Goal: Transaction & Acquisition: Purchase product/service

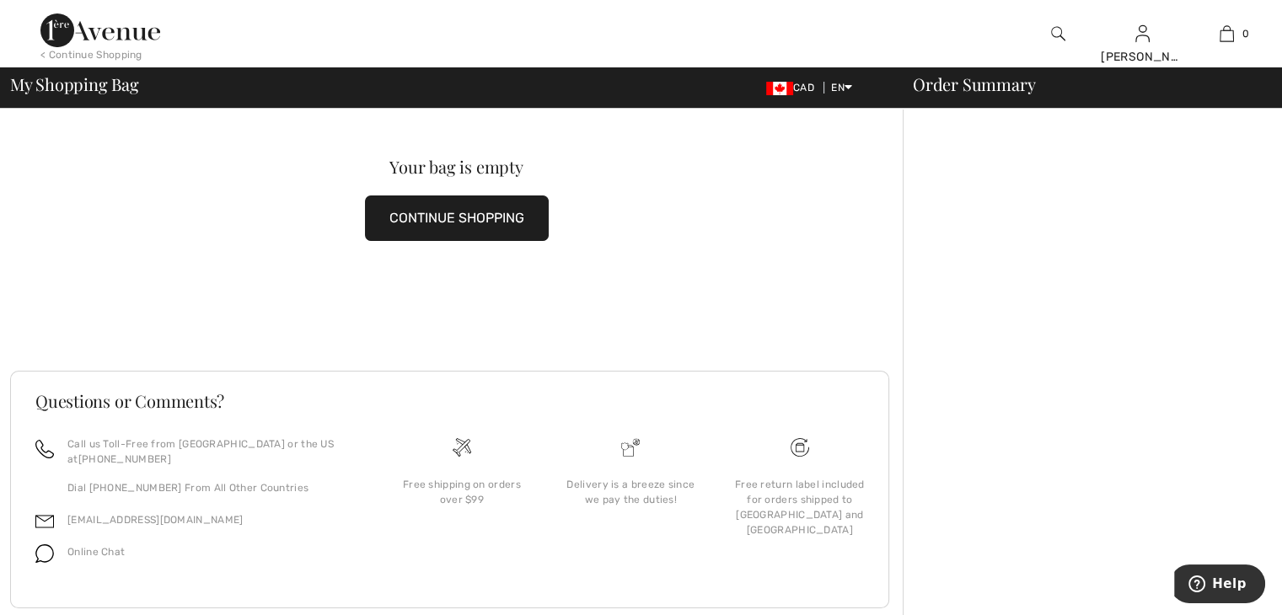
scroll to position [74, 0]
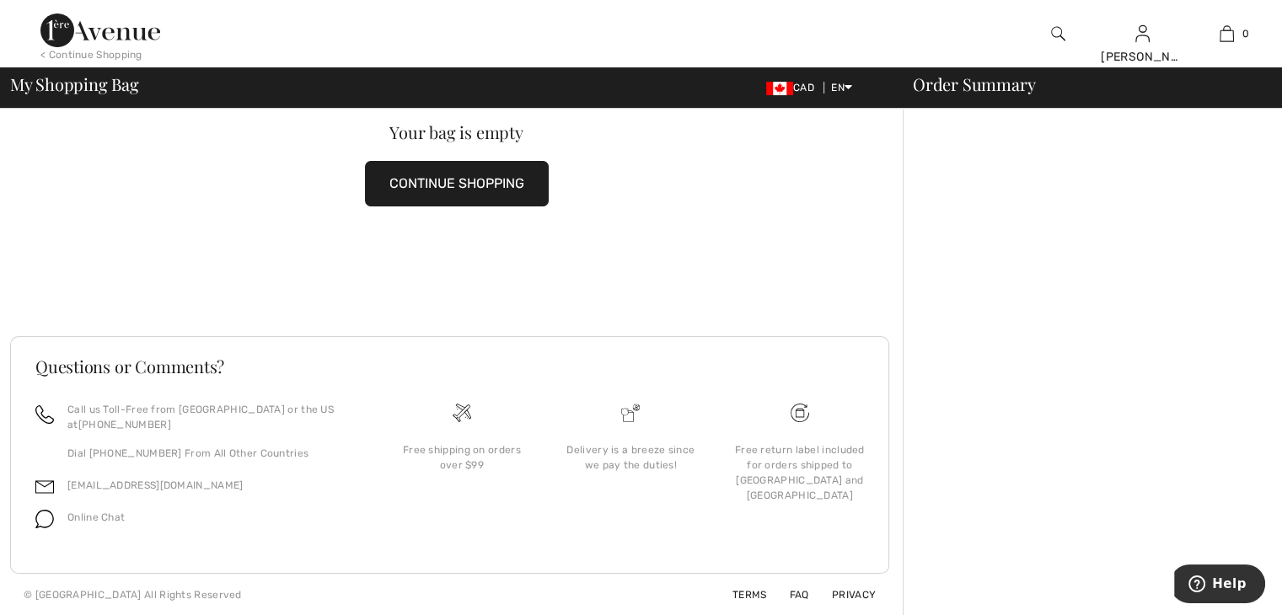
click at [452, 178] on button "CONTINUE SHOPPING" at bounding box center [457, 184] width 184 height 46
click at [464, 180] on button "CONTINUE SHOPPING" at bounding box center [457, 184] width 184 height 46
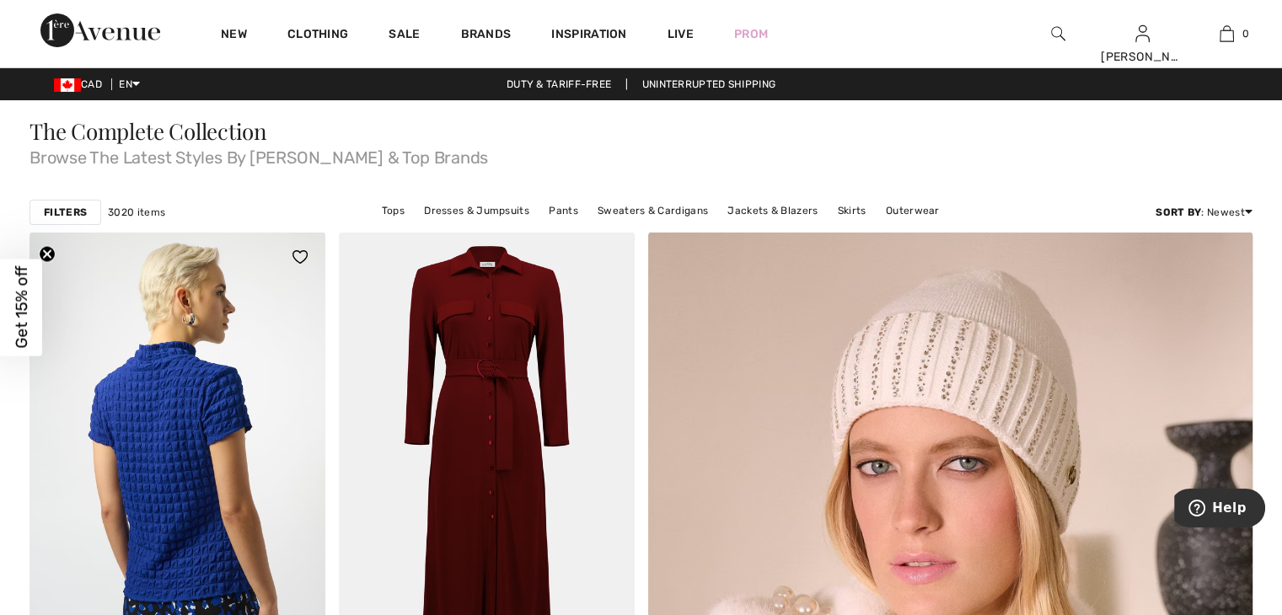
click at [218, 400] on img at bounding box center [177, 453] width 296 height 443
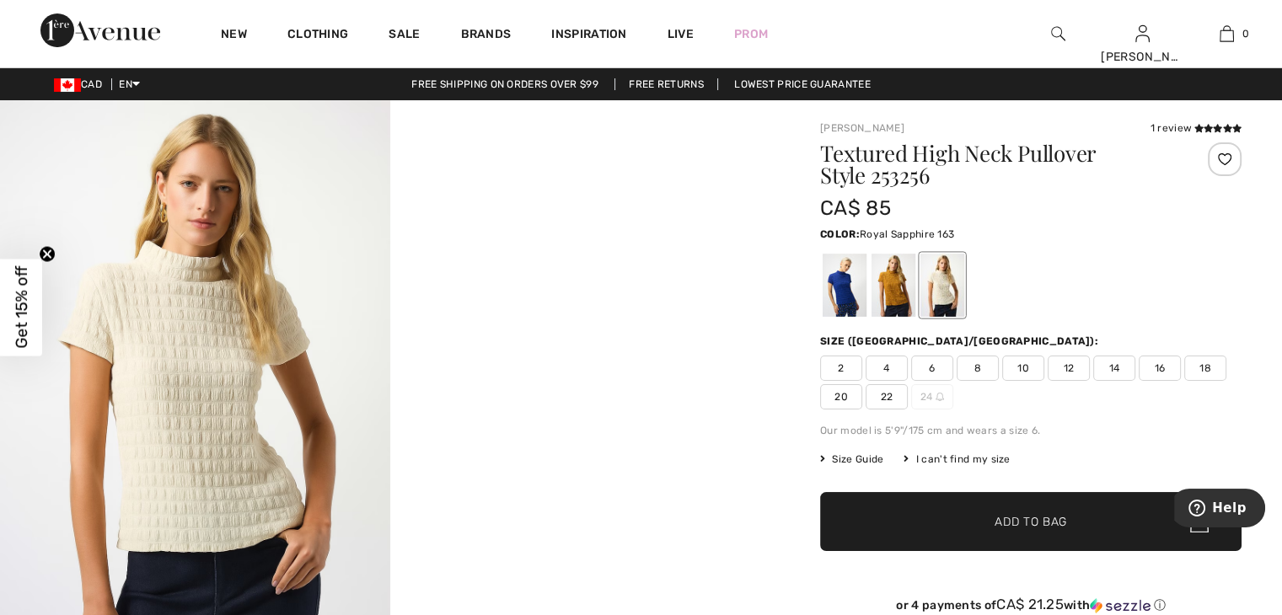
click at [844, 297] on div at bounding box center [844, 285] width 44 height 63
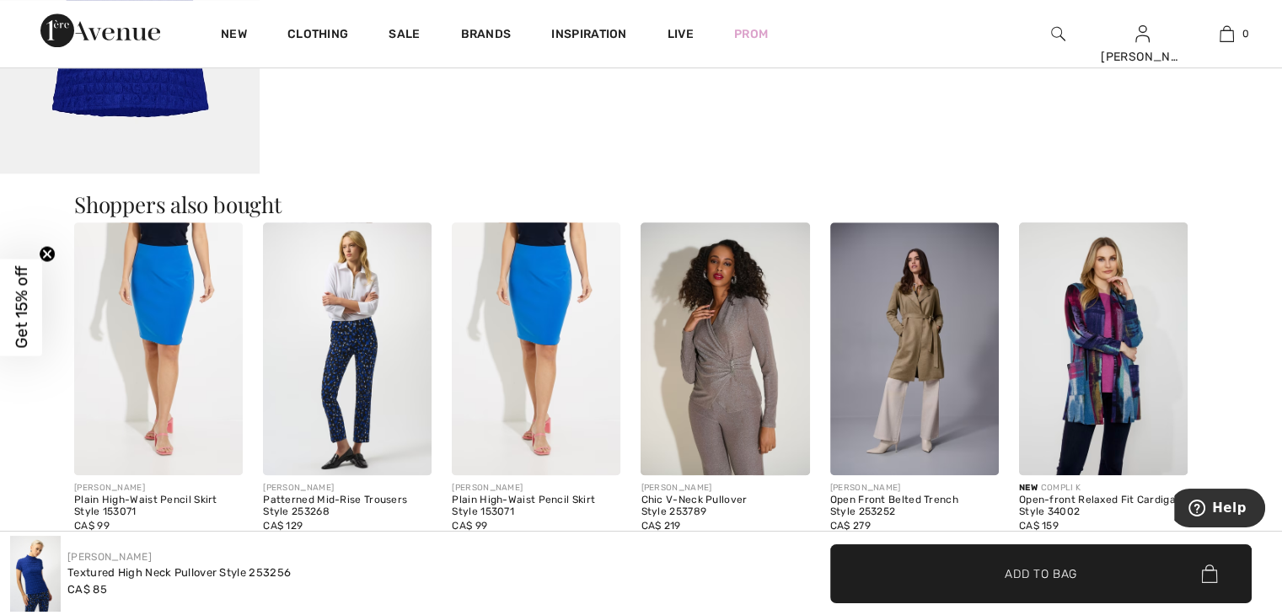
scroll to position [1264, 0]
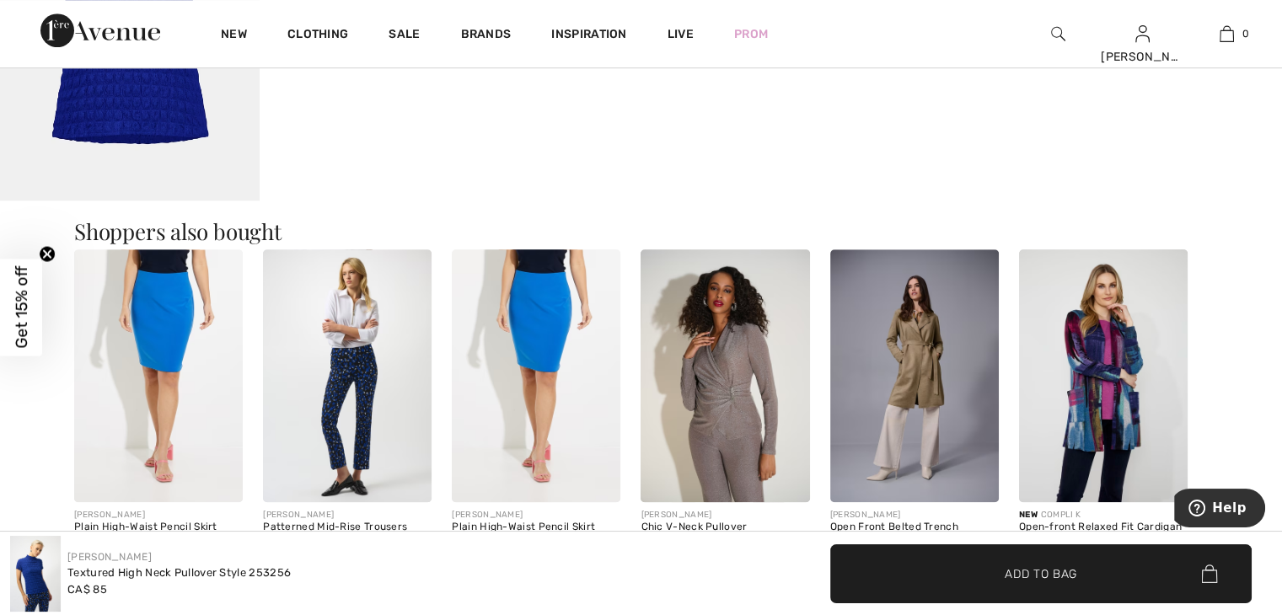
click at [1089, 361] on img at bounding box center [1103, 375] width 169 height 253
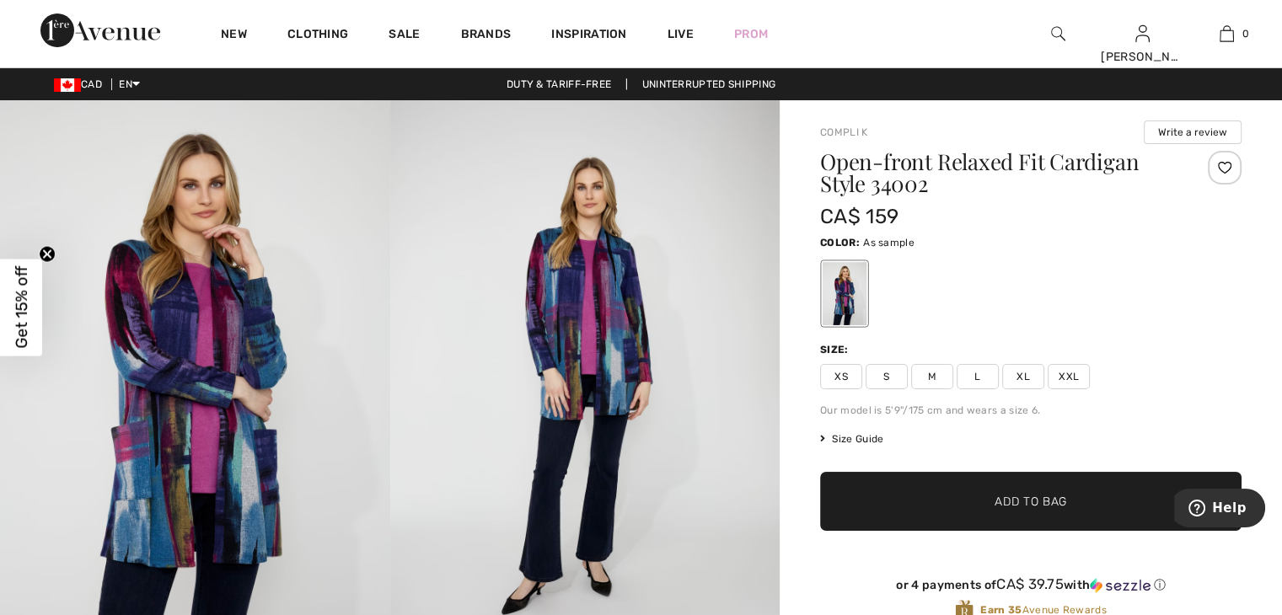
click at [1065, 372] on span "XXL" at bounding box center [1068, 376] width 42 height 25
click at [966, 490] on span "✔ Added to Bag Add to Bag" at bounding box center [1030, 501] width 421 height 59
click at [1025, 372] on span "XL" at bounding box center [1023, 376] width 42 height 25
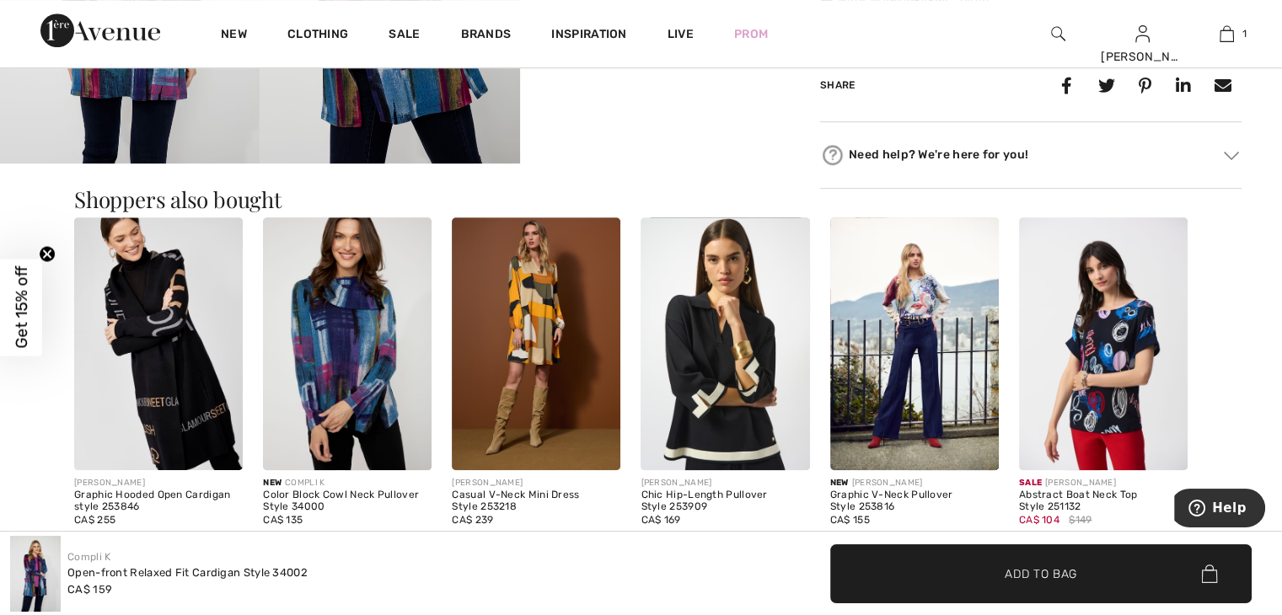
scroll to position [927, 0]
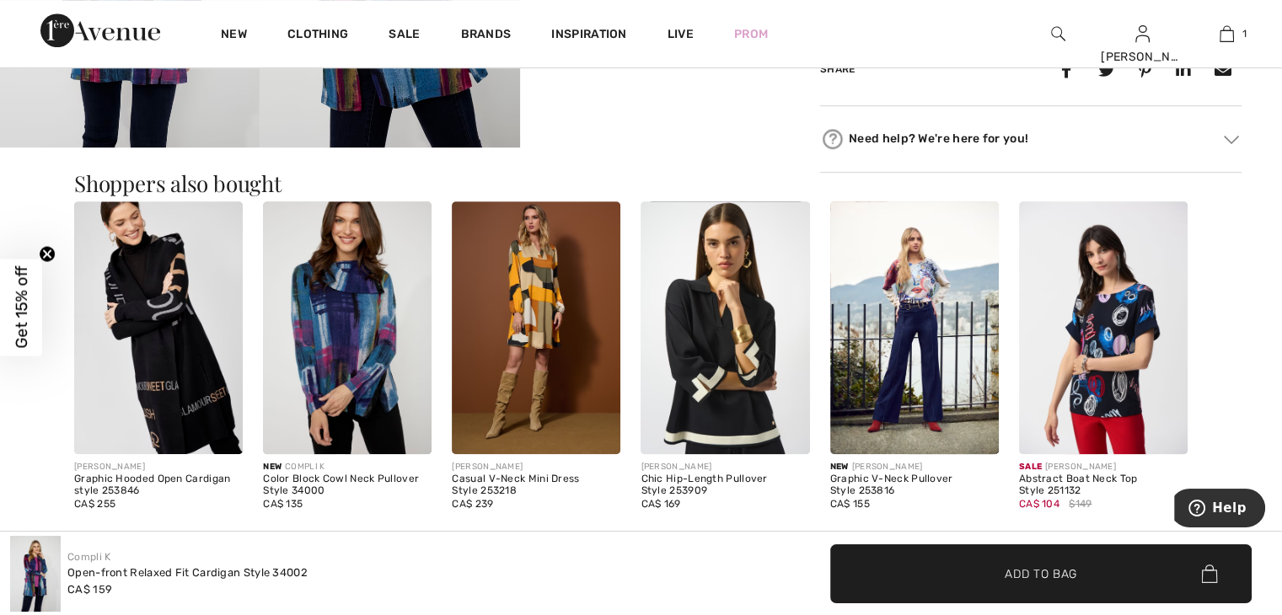
click at [356, 328] on img at bounding box center [347, 327] width 169 height 253
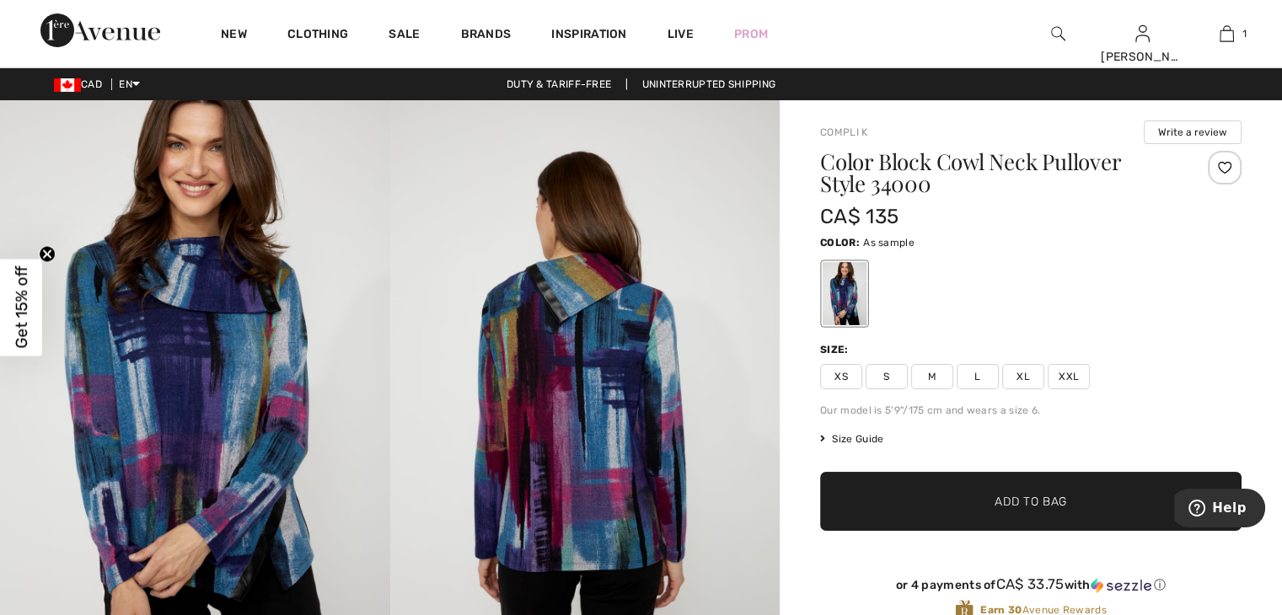
click at [1021, 367] on span "XL" at bounding box center [1023, 376] width 42 height 25
click at [950, 493] on span "✔ Added to Bag Add to Bag" at bounding box center [1030, 501] width 421 height 59
click at [1021, 372] on span "XL" at bounding box center [1023, 376] width 42 height 25
click at [833, 309] on div at bounding box center [844, 293] width 44 height 63
click at [1035, 384] on span "XL" at bounding box center [1023, 376] width 42 height 25
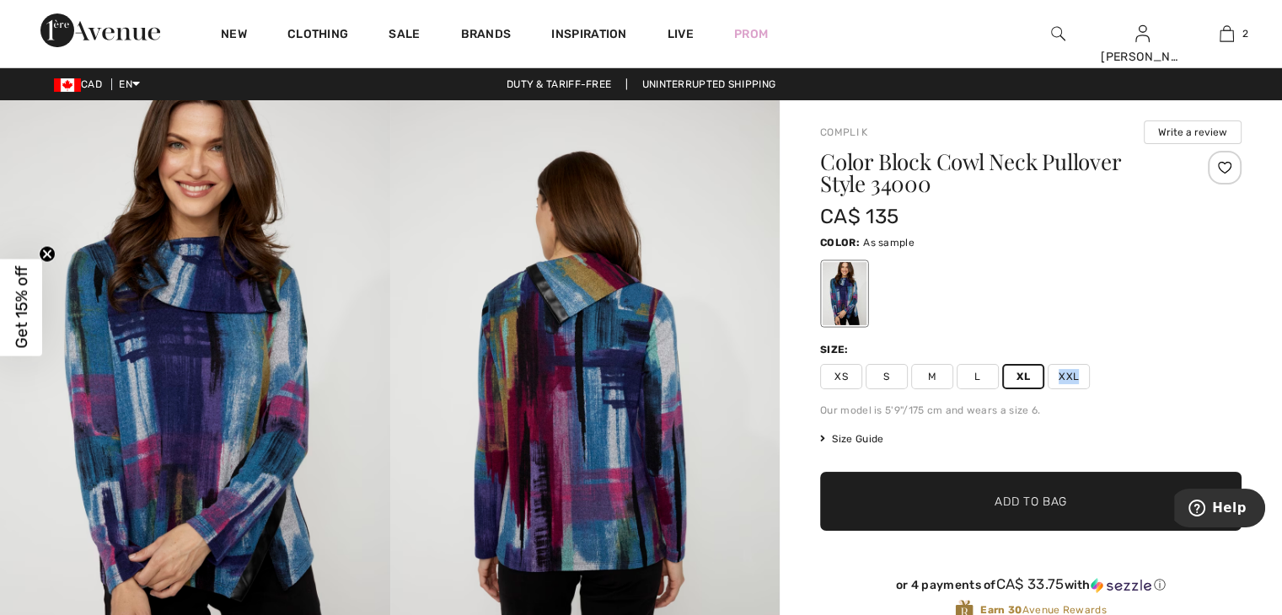
drag, startPoint x: 1035, startPoint y: 384, endPoint x: 1078, endPoint y: 388, distance: 43.1
click at [1078, 388] on div "XS S M L XL XXL" at bounding box center [1030, 376] width 421 height 25
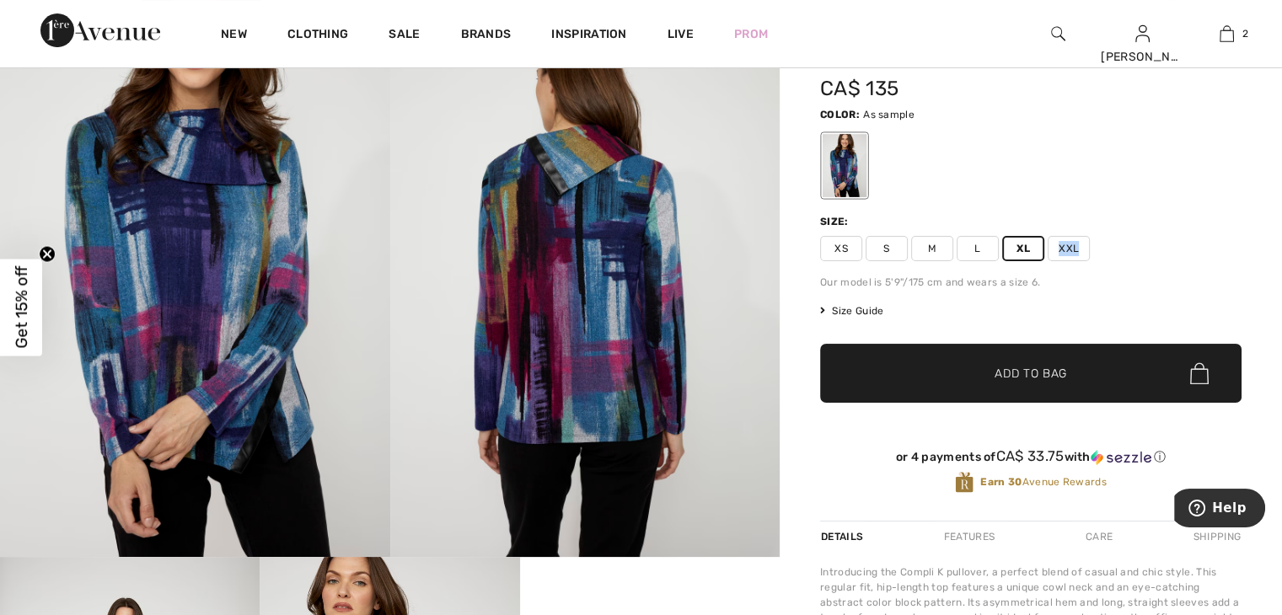
scroll to position [84, 0]
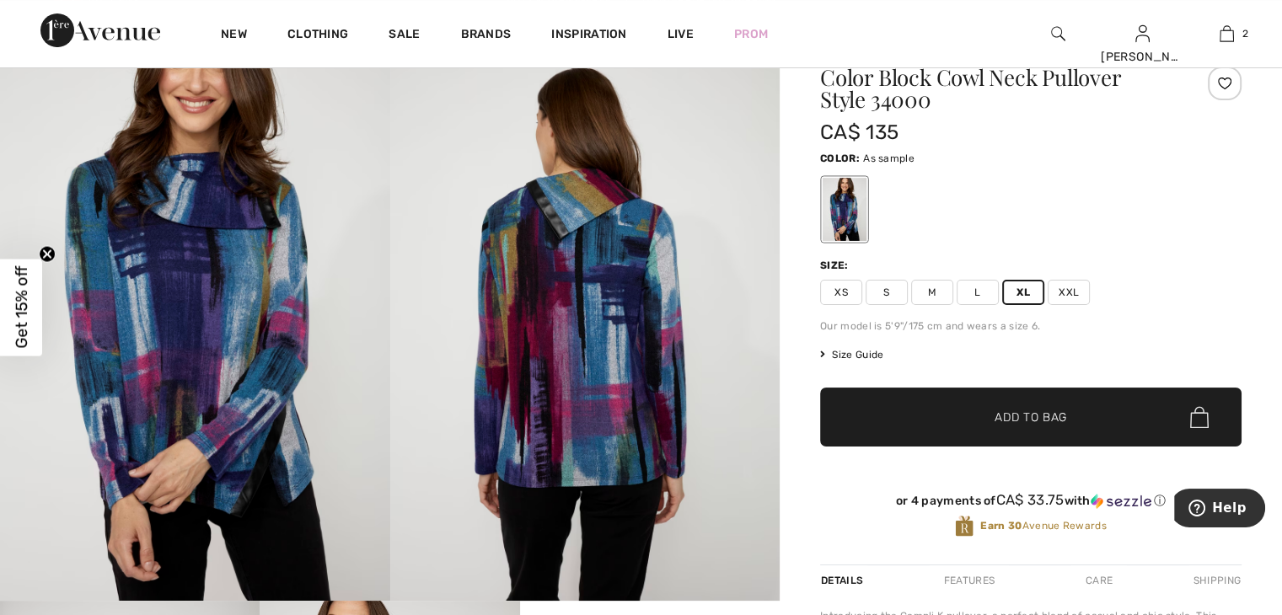
click at [839, 201] on div at bounding box center [844, 209] width 44 height 63
click at [1004, 297] on span "XL" at bounding box center [1023, 292] width 42 height 25
click at [1002, 298] on span "XL" at bounding box center [1023, 292] width 42 height 25
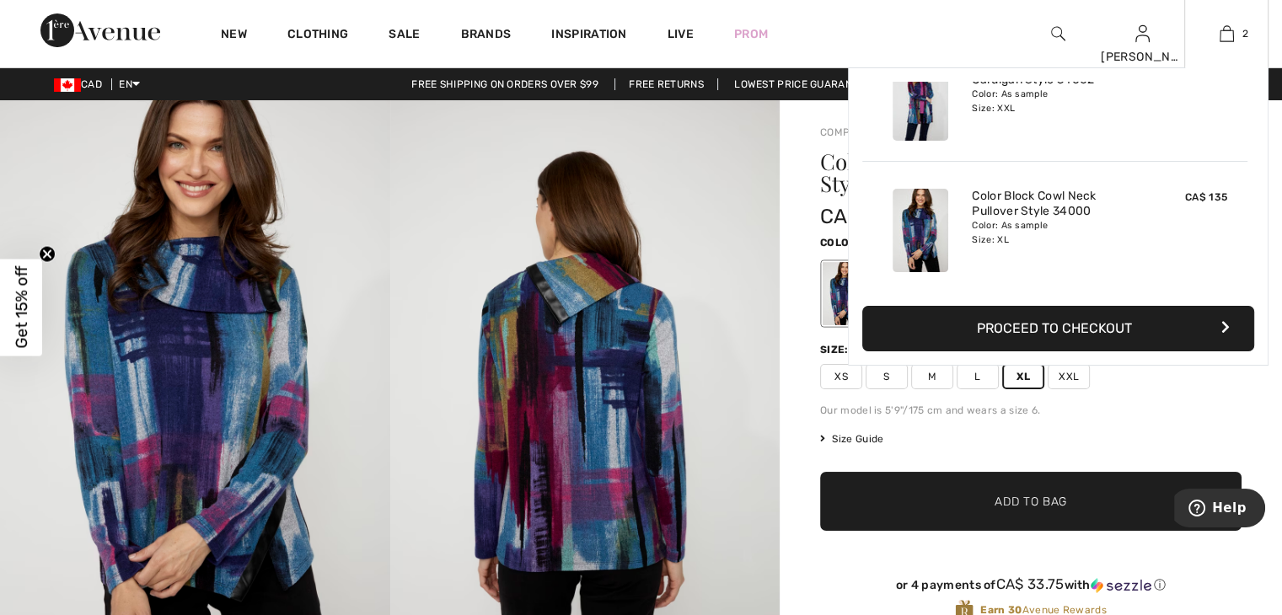
scroll to position [0, 0]
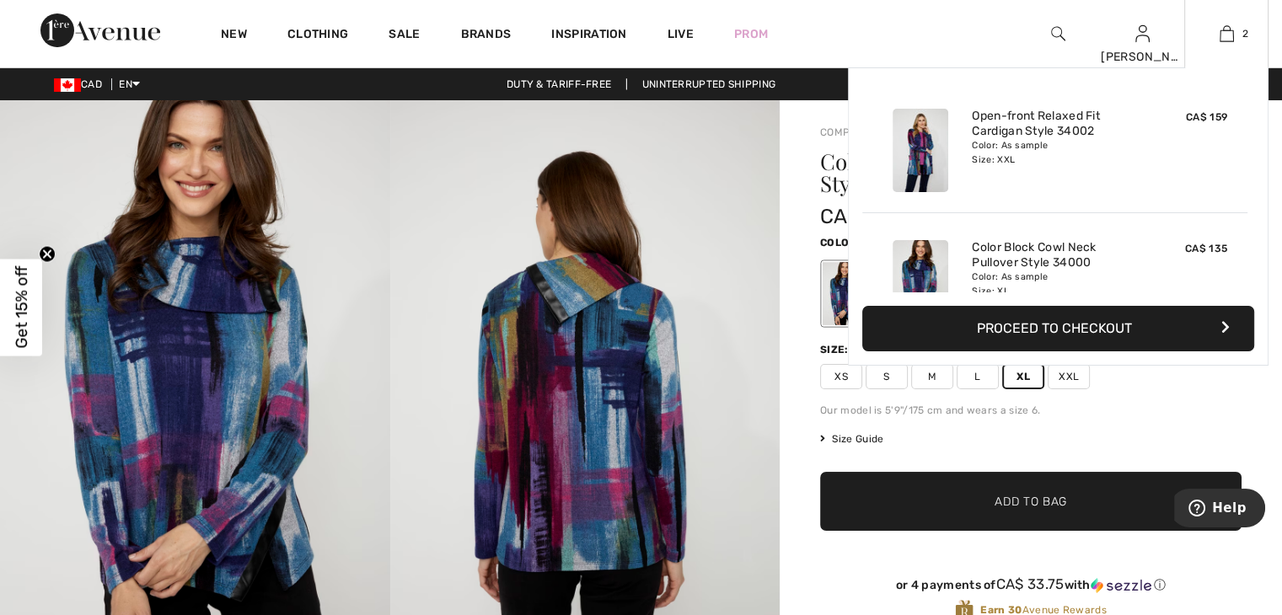
click at [1156, 162] on div "CA$ 159" at bounding box center [1188, 150] width 89 height 97
click at [1156, 151] on div "CA$ 159" at bounding box center [1188, 150] width 89 height 97
click at [998, 268] on link "Color Block Cowl Neck Pullover Style 34000" at bounding box center [1055, 255] width 166 height 30
click at [1223, 31] on img at bounding box center [1226, 34] width 14 height 20
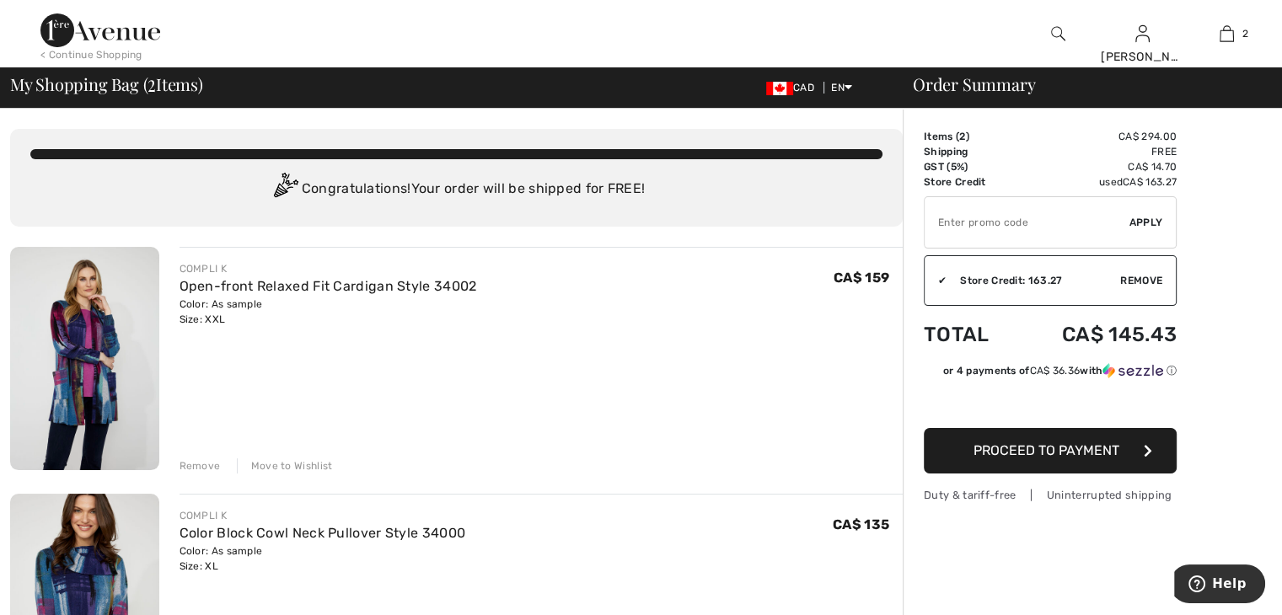
click at [222, 318] on div "Color: As sample Size: XXL" at bounding box center [327, 312] width 297 height 30
click at [209, 319] on div "Color: As sample Size: XXL" at bounding box center [327, 312] width 297 height 30
click at [218, 321] on div "Color: As sample Size: XXL" at bounding box center [327, 312] width 297 height 30
click at [211, 271] on div "COMPLI K" at bounding box center [327, 268] width 297 height 15
click at [229, 308] on div "Color: As sample Size: XXL" at bounding box center [327, 312] width 297 height 30
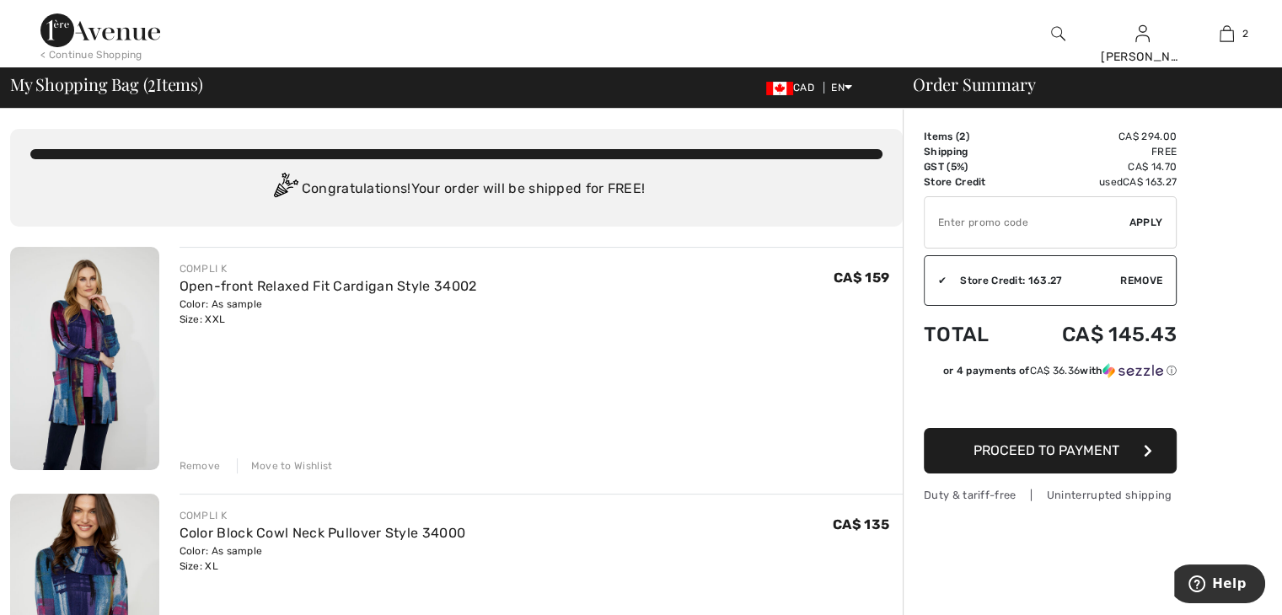
click at [226, 313] on div "Color: As sample Size: XXL" at bounding box center [327, 312] width 297 height 30
click at [189, 320] on div "Color: As sample Size: XXL" at bounding box center [327, 312] width 297 height 30
click at [229, 509] on div "COMPLI K" at bounding box center [322, 515] width 286 height 15
click at [232, 508] on div "COMPLI K" at bounding box center [322, 515] width 286 height 15
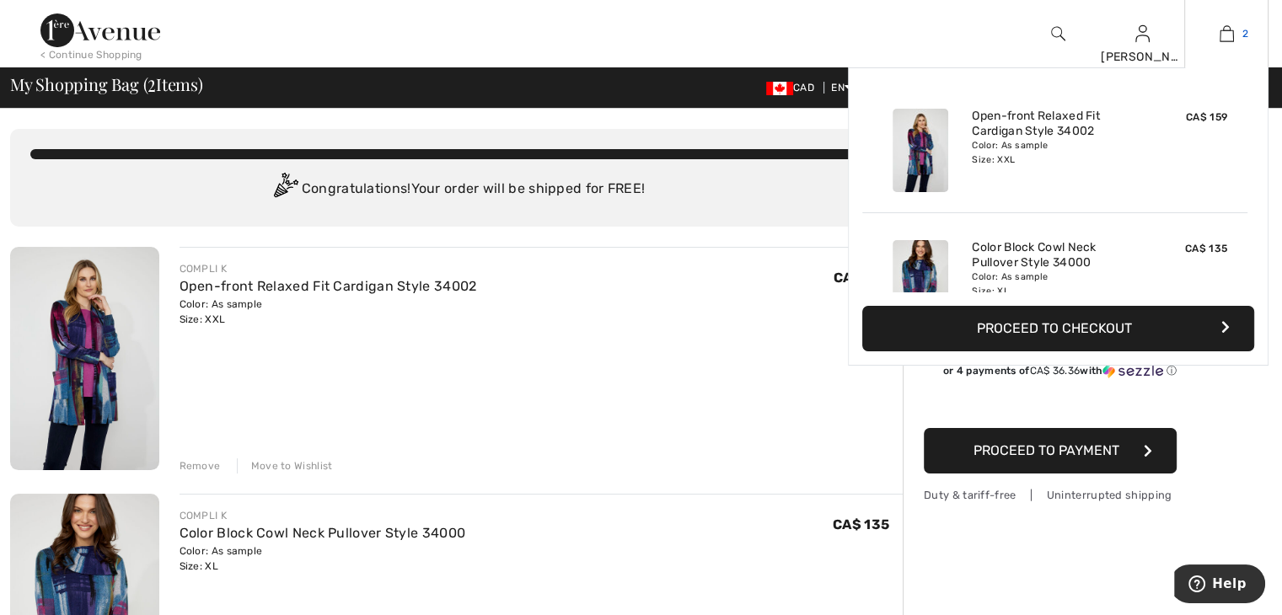
click at [1227, 31] on img at bounding box center [1226, 34] width 14 height 20
click at [1222, 34] on img at bounding box center [1226, 34] width 14 height 20
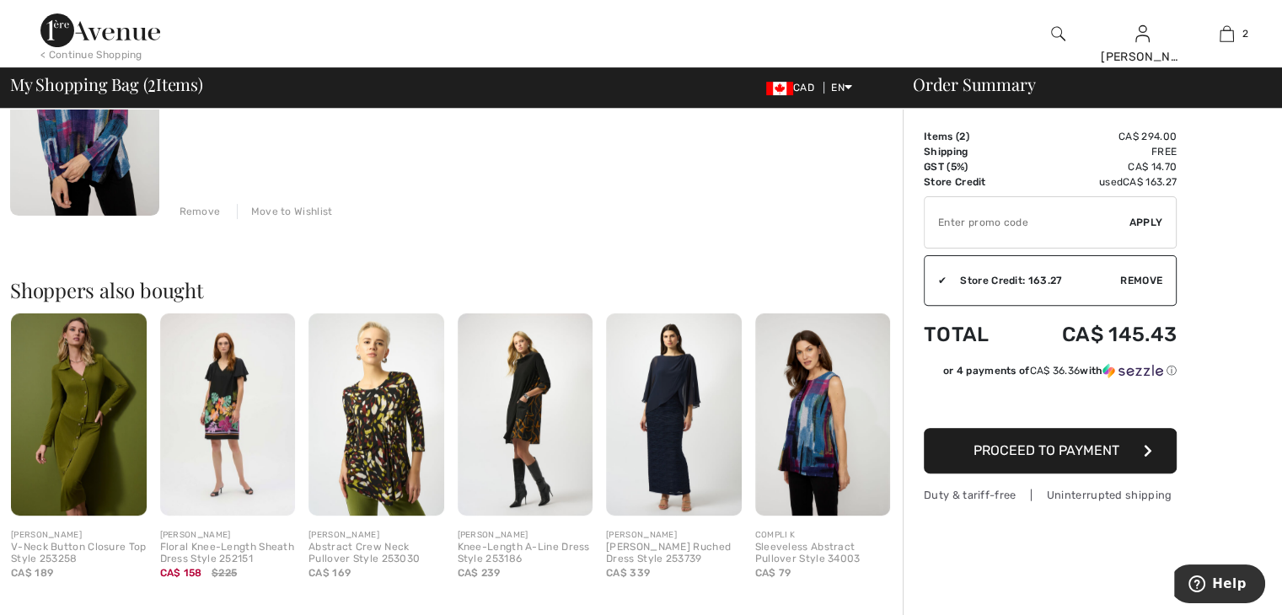
scroll to position [506, 0]
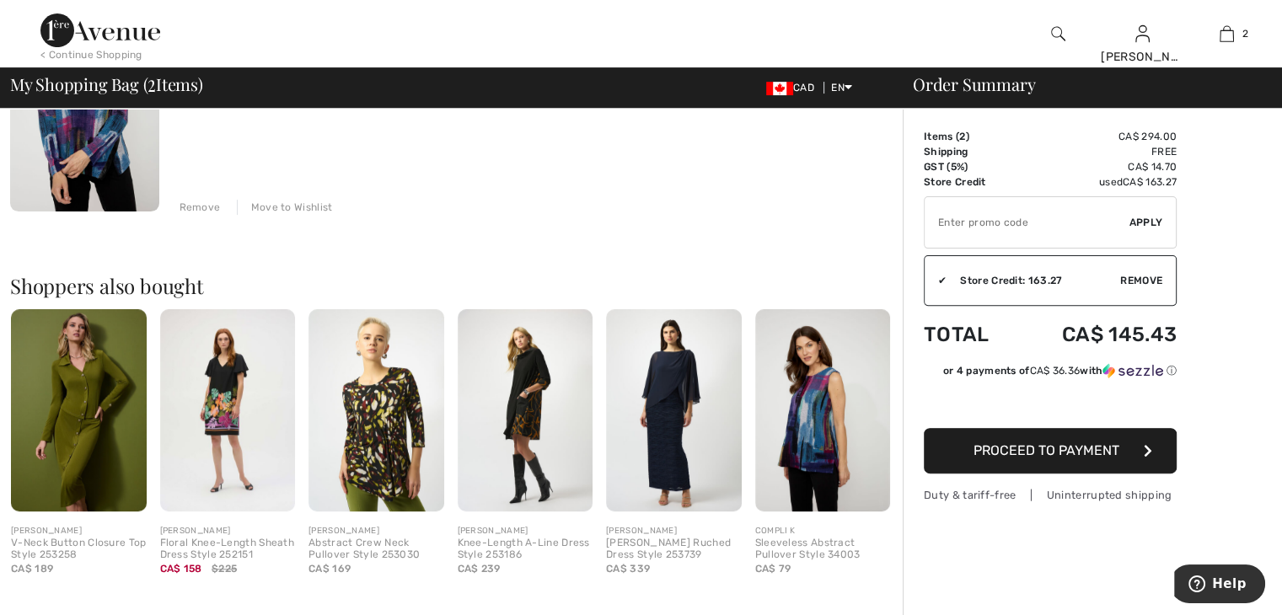
click at [816, 457] on img at bounding box center [823, 410] width 136 height 203
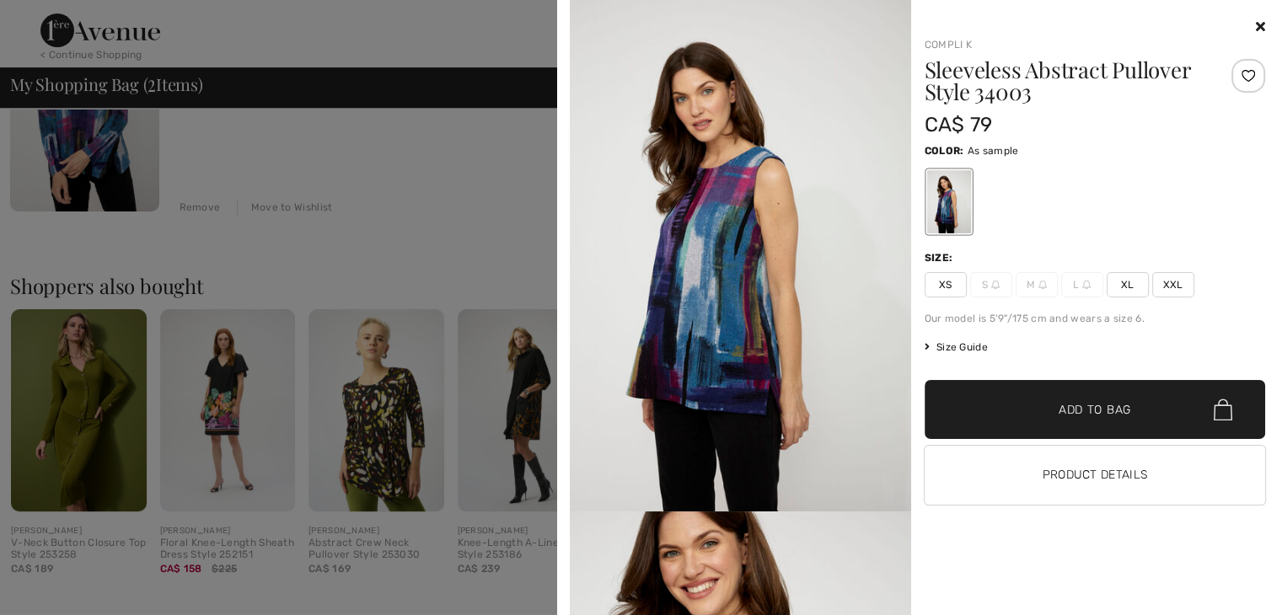
click at [1126, 281] on span "XL" at bounding box center [1127, 284] width 42 height 25
click at [1116, 283] on span "XL" at bounding box center [1127, 284] width 42 height 25
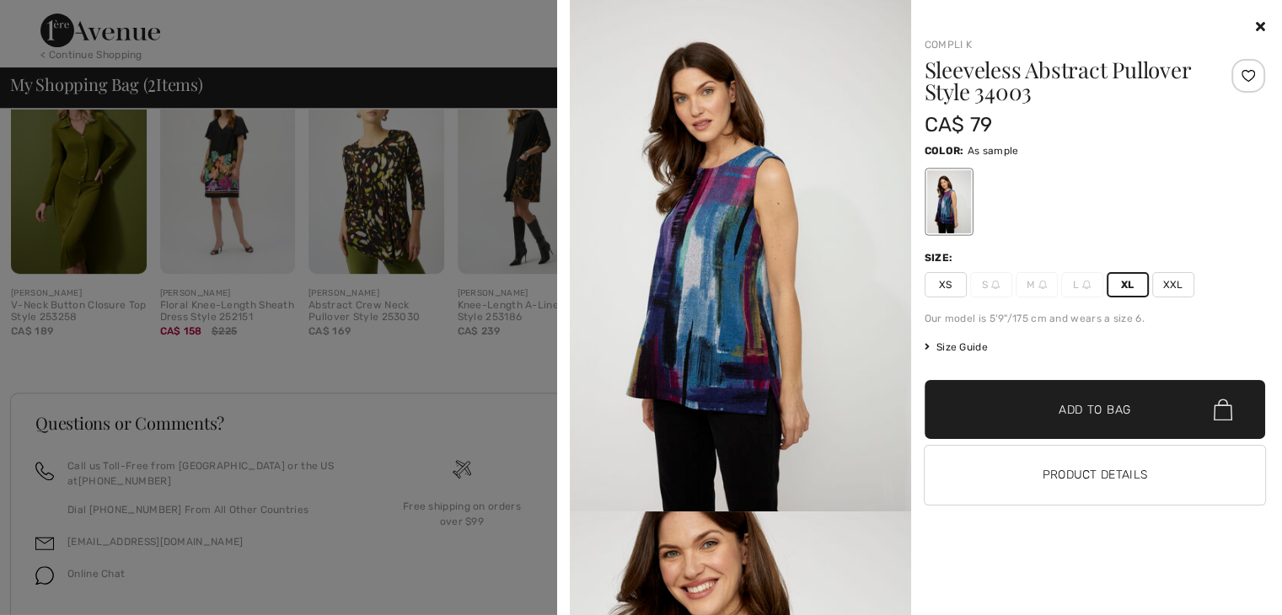
scroll to position [758, 0]
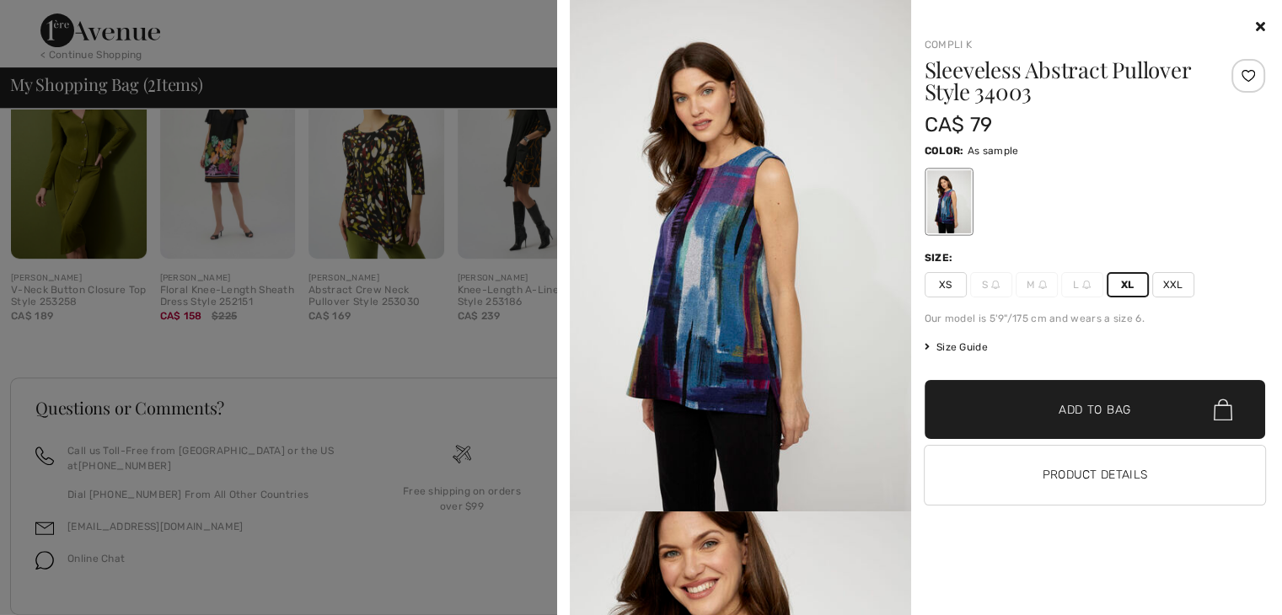
click at [1095, 328] on div "Sleeveless Abstract Pullover Style 34003 CA$ 79 Color: As sample Size: XS S M L…" at bounding box center [1094, 288] width 341 height 459
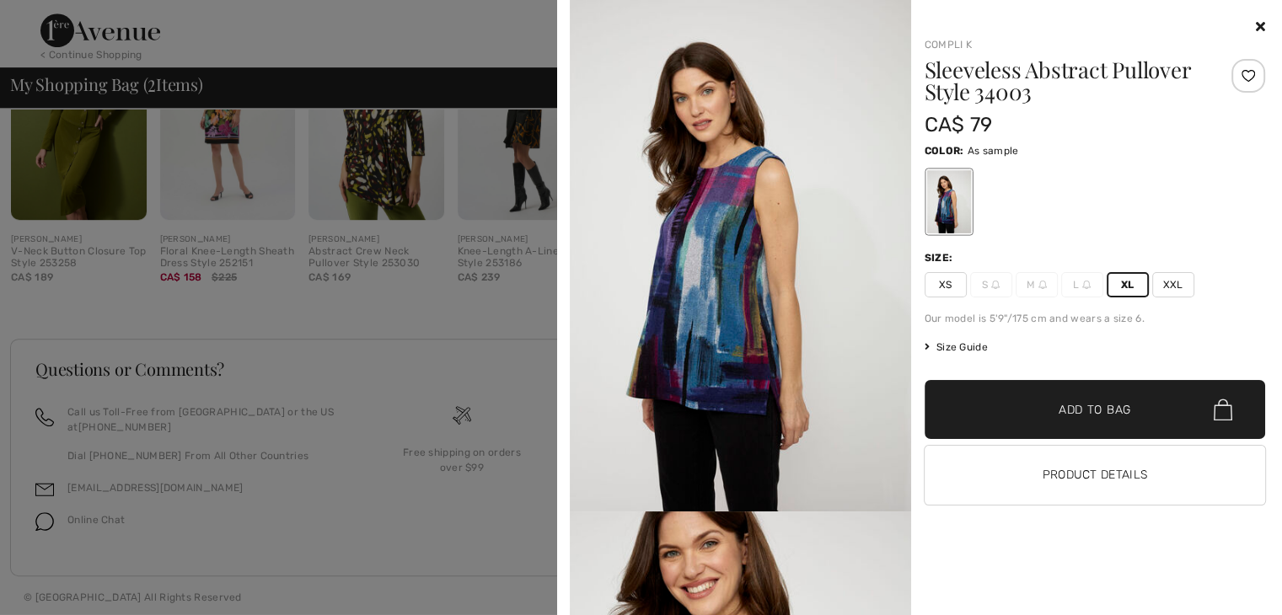
scroll to position [800, 0]
click at [863, 388] on img at bounding box center [740, 255] width 341 height 511
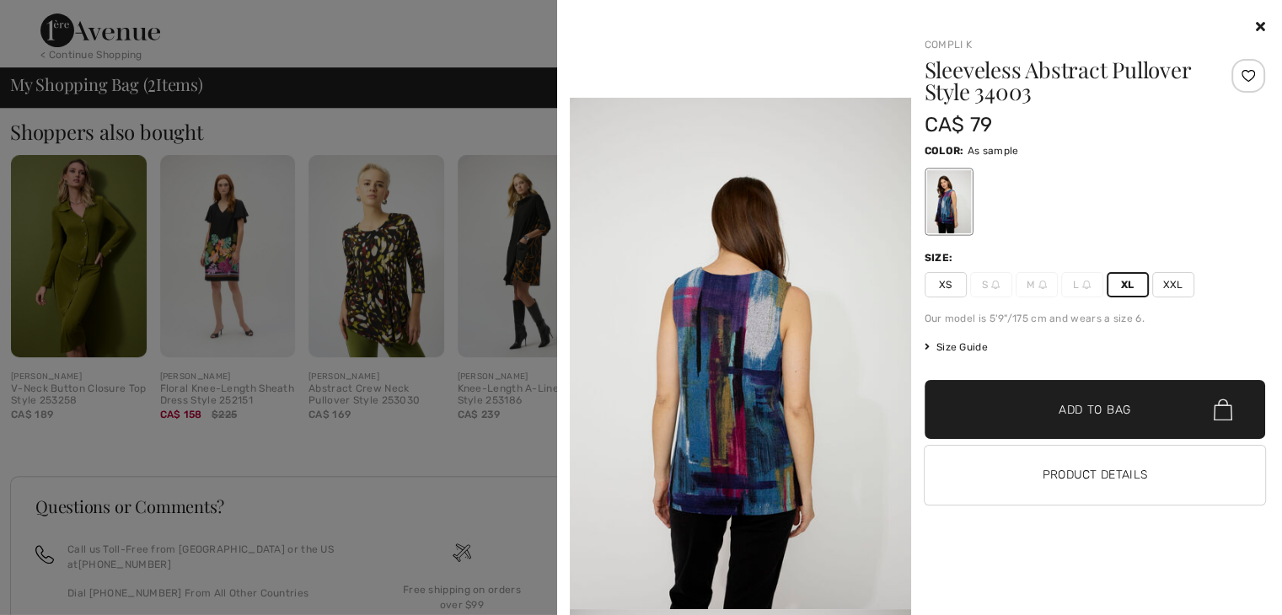
scroll to position [547, 0]
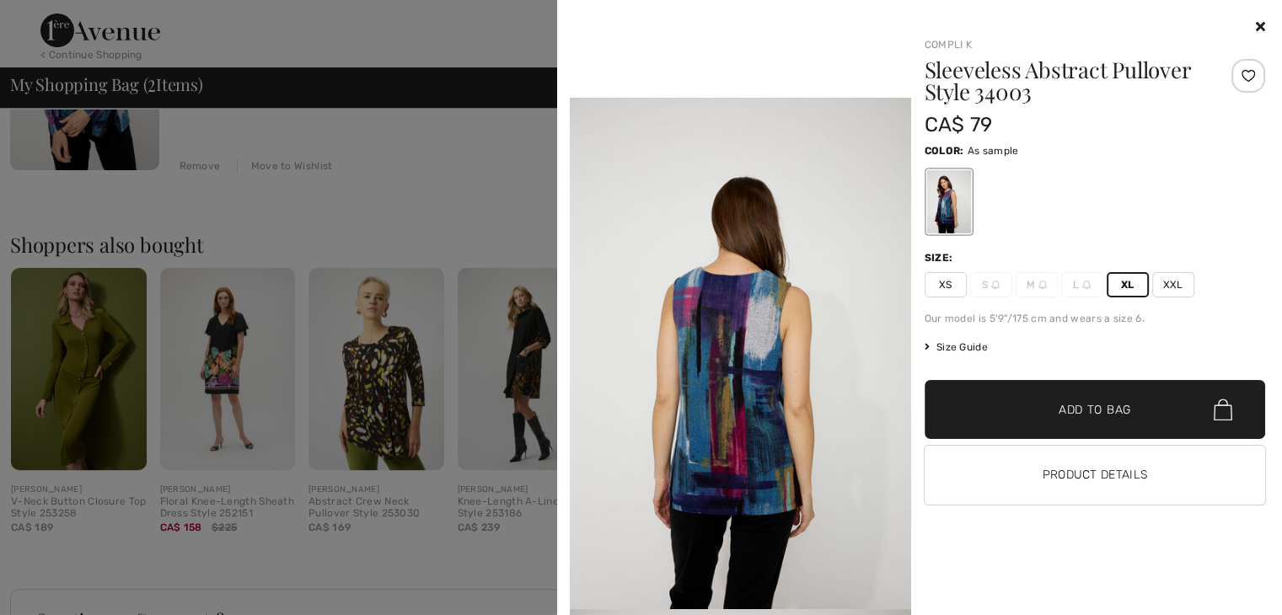
click at [1036, 355] on div "Sleeveless Abstract Pullover Style 34003 CA$ 79 Color: As sample Size: XS S M L…" at bounding box center [1094, 288] width 341 height 459
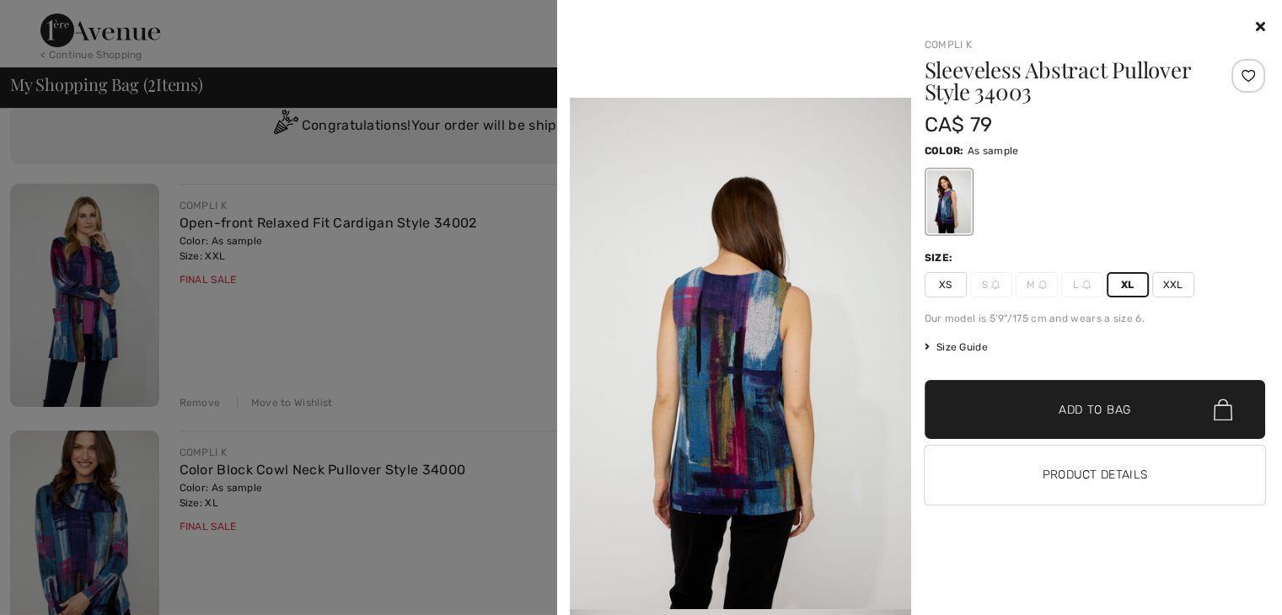
scroll to position [0, 0]
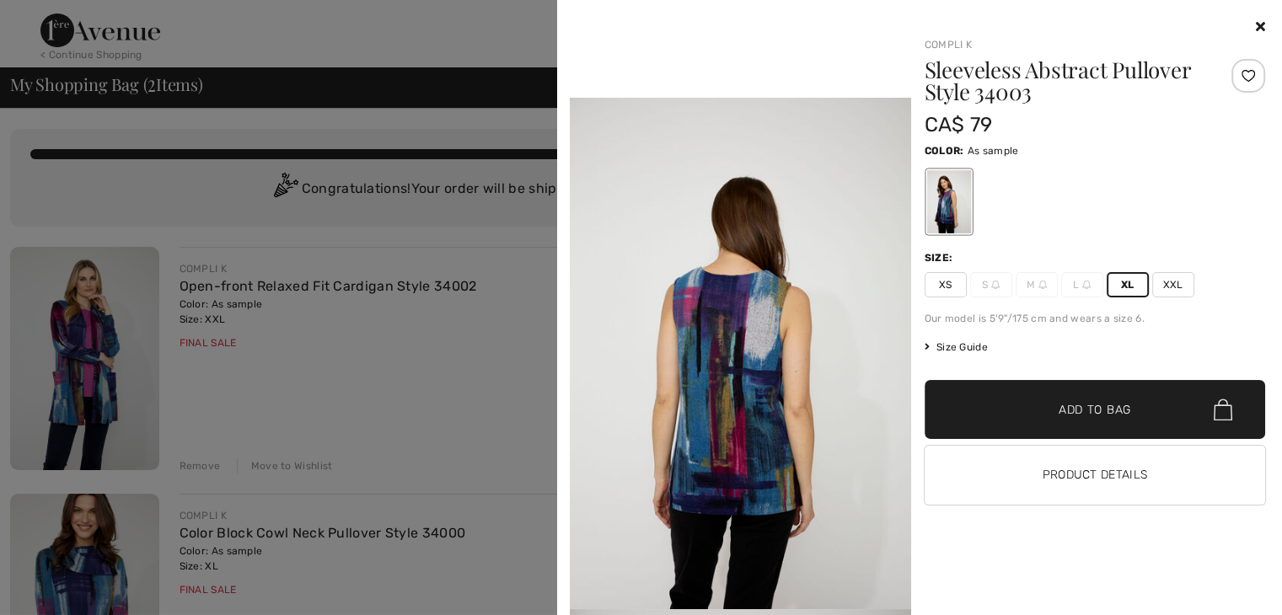
click at [1257, 24] on icon at bounding box center [1260, 25] width 9 height 13
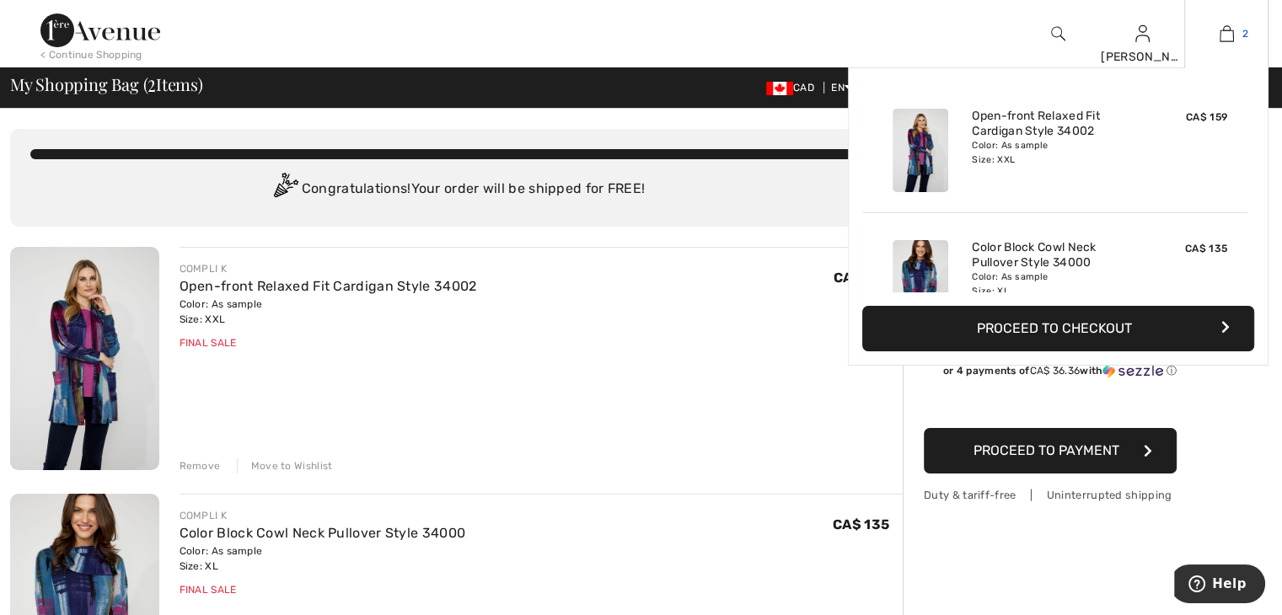
click at [1227, 31] on img at bounding box center [1226, 34] width 14 height 20
